Goal: Task Accomplishment & Management: Use online tool/utility

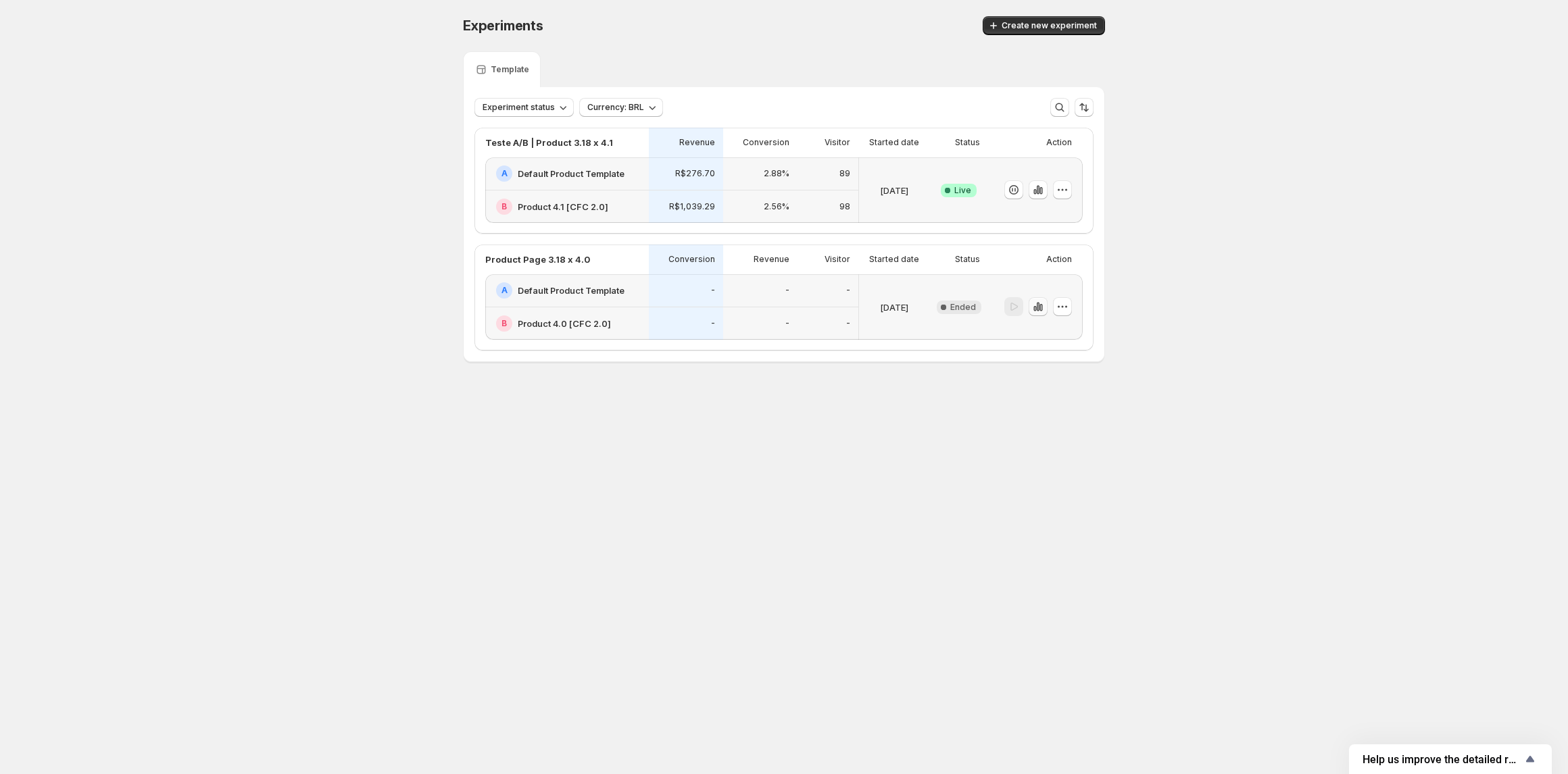
click at [1039, 311] on icon "button" at bounding box center [1038, 307] width 13 height 13
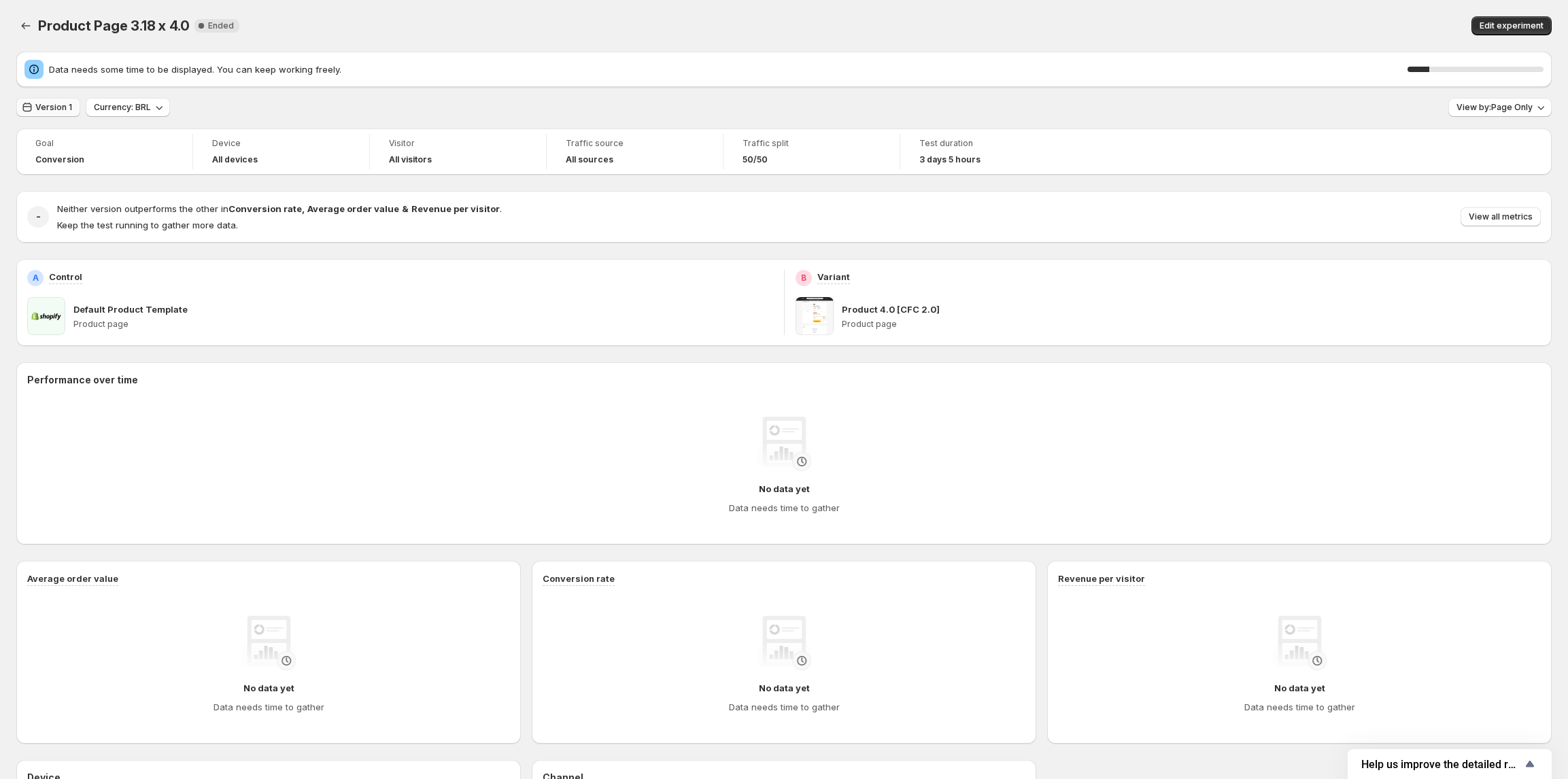
click at [49, 101] on button "Version 1" at bounding box center [48, 108] width 64 height 19
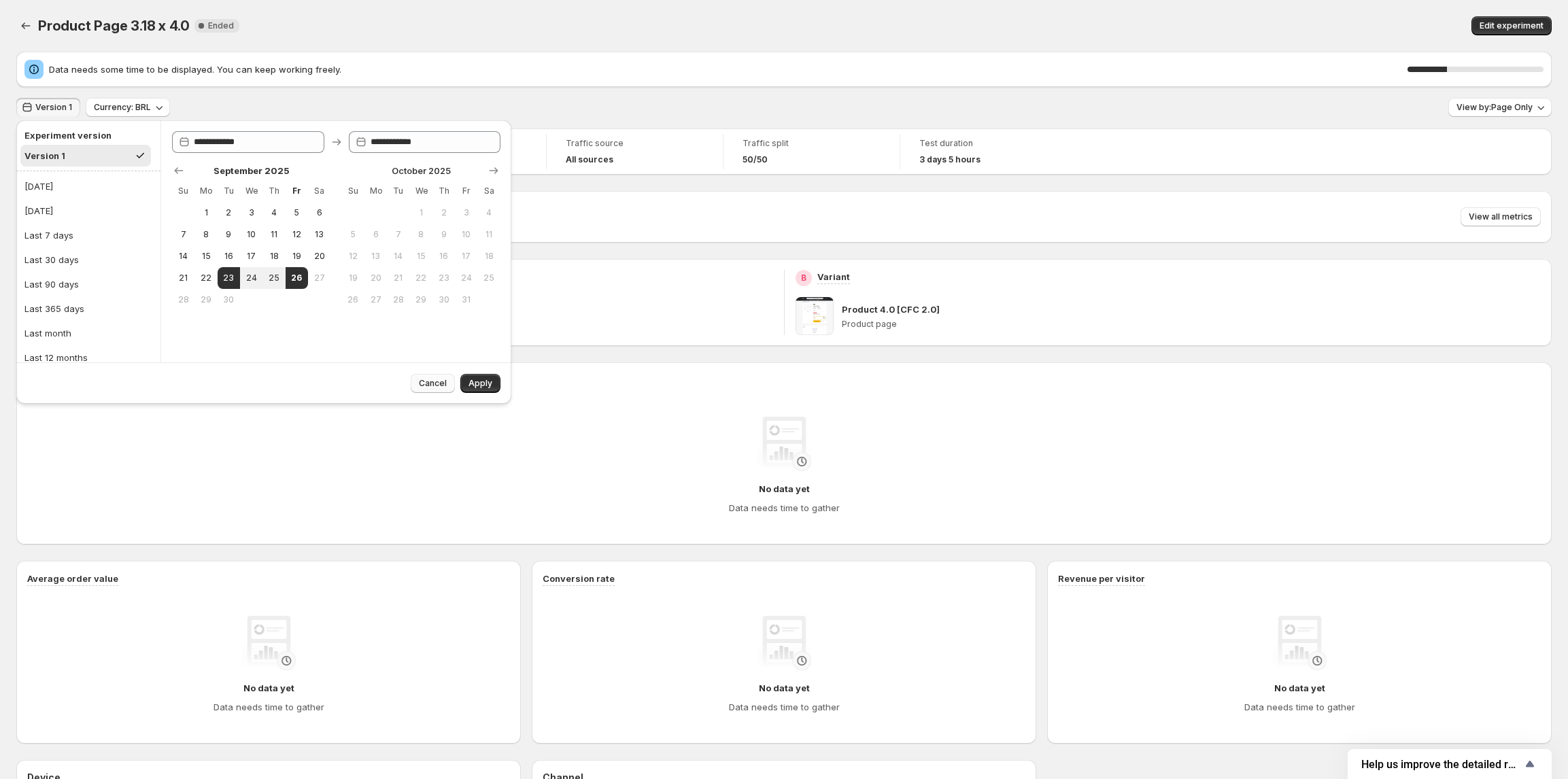
click at [436, 382] on span "Cancel" at bounding box center [432, 384] width 28 height 11
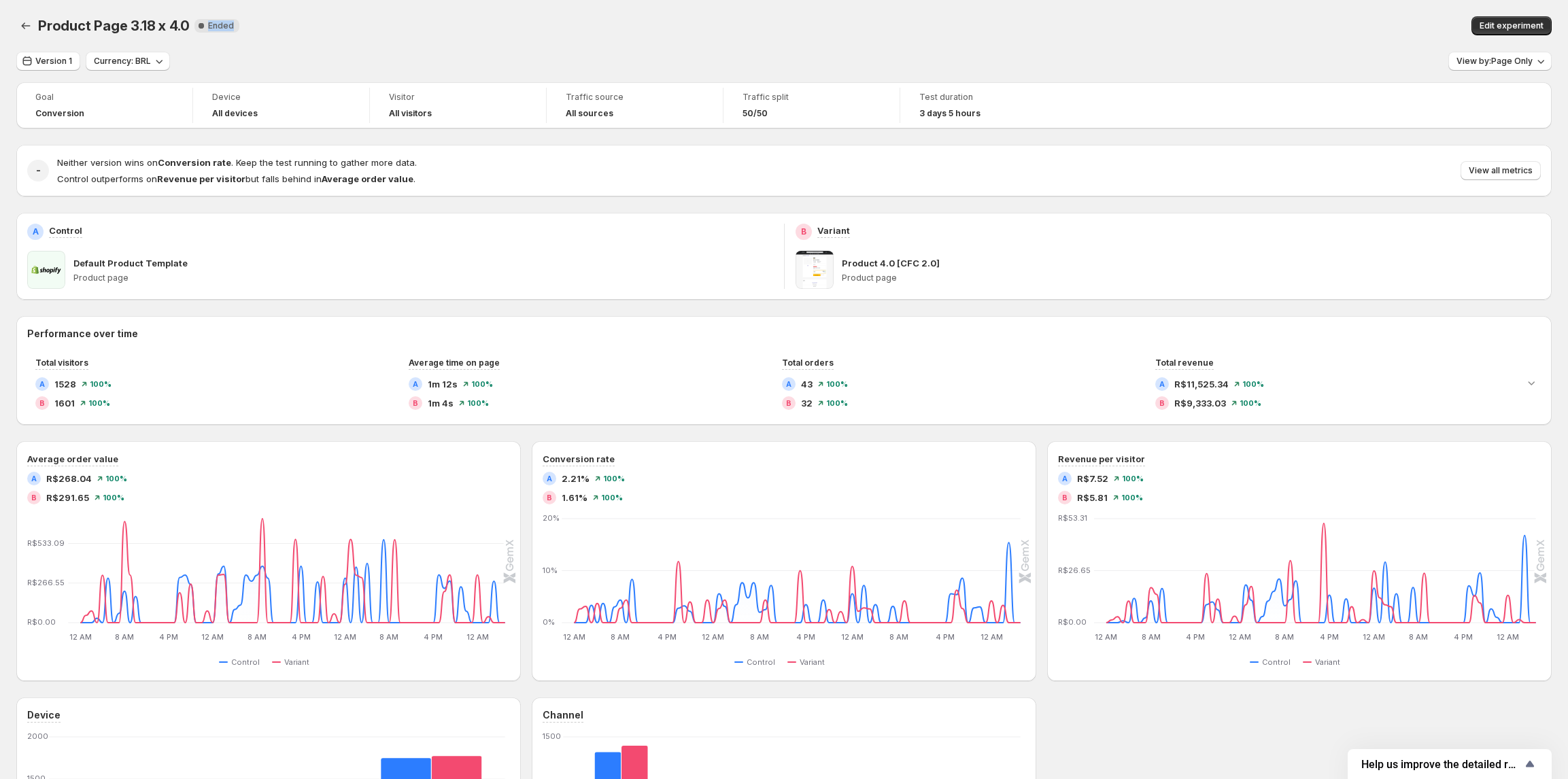
drag, startPoint x: 193, startPoint y: 28, endPoint x: 384, endPoint y: 46, distance: 191.8
click at [380, 45] on div "Product Page 3.18 x 4.0. This page is ready Product Page 3.18 x 4.0 New Complet…" at bounding box center [783, 26] width 1535 height 52
click at [1465, 60] on button "View by: Page Only" at bounding box center [1500, 61] width 104 height 19
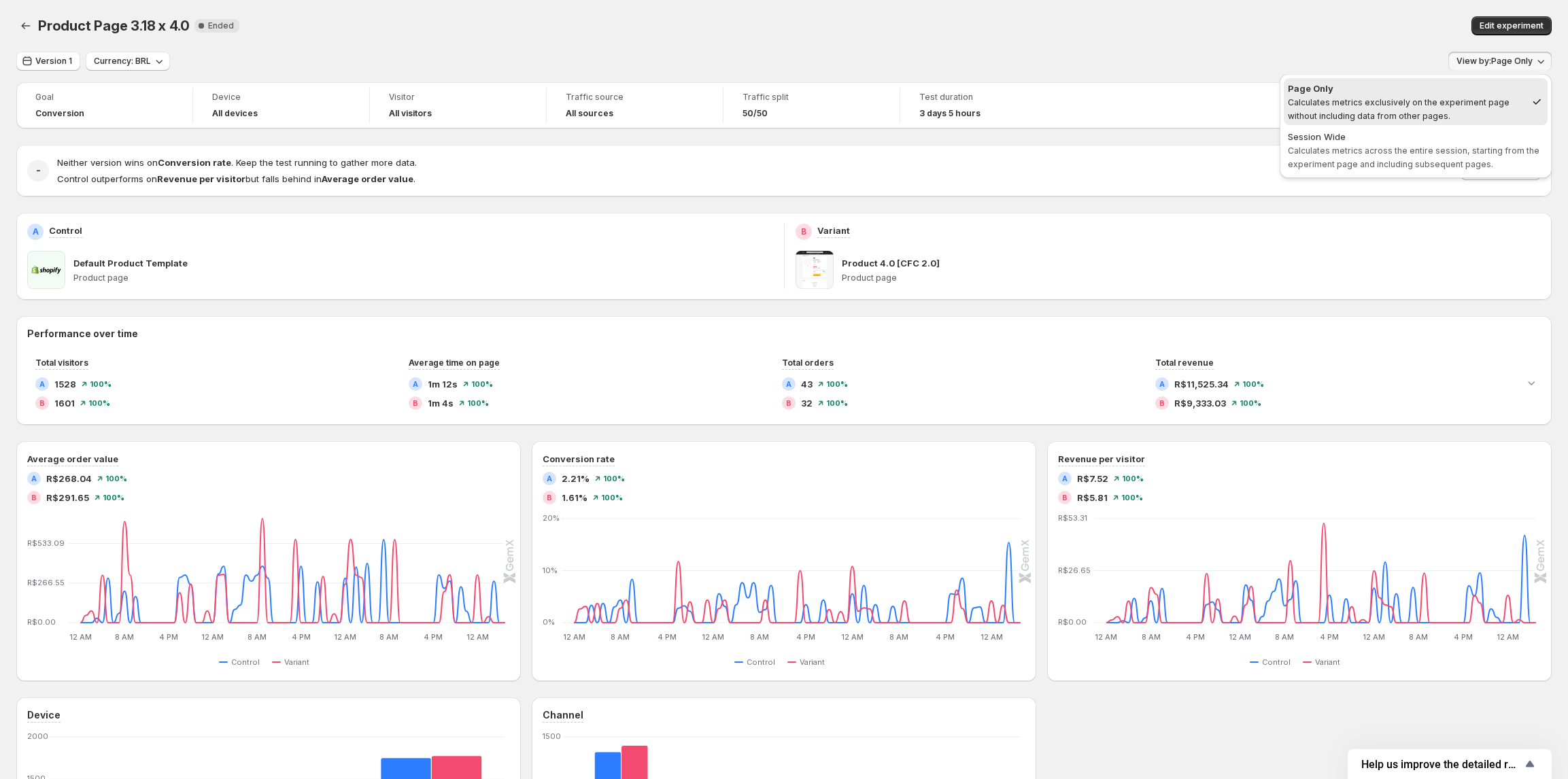
click at [1241, 3] on div "Product Page 3.18 x 4.0. This page is ready Product Page 3.18 x 4.0 New Complet…" at bounding box center [783, 26] width 1535 height 52
